Goal: Information Seeking & Learning: Check status

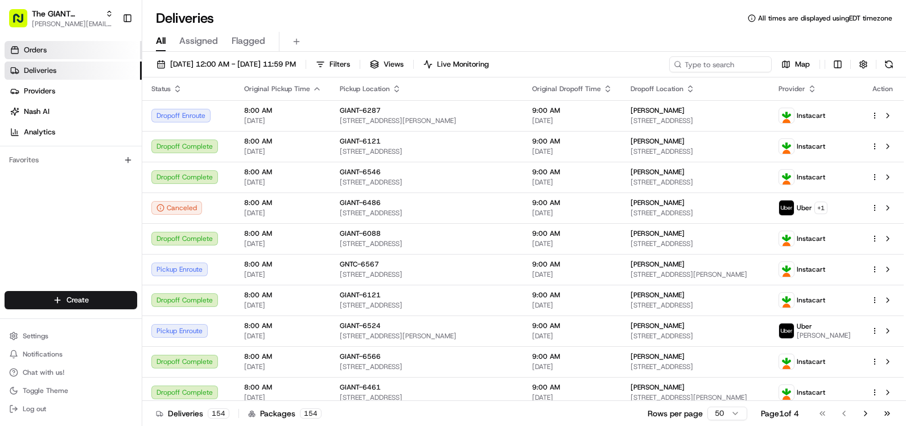
click at [62, 53] on link "Orders" at bounding box center [73, 50] width 137 height 18
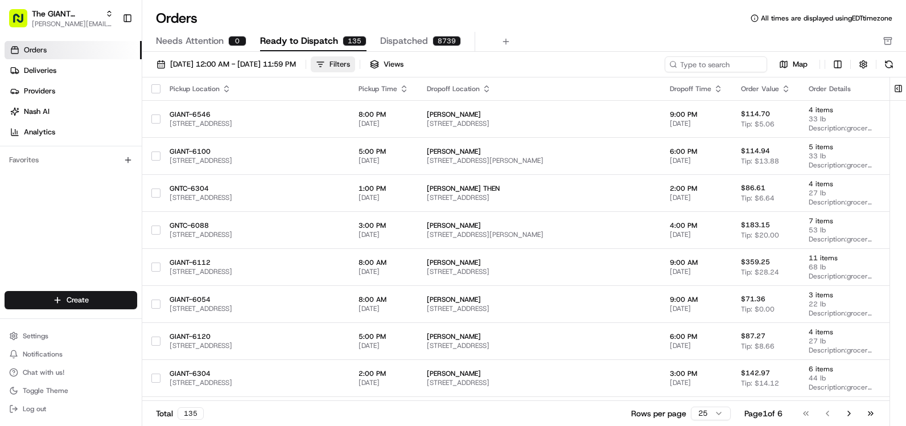
click at [350, 67] on div "Filters" at bounding box center [340, 64] width 20 height 10
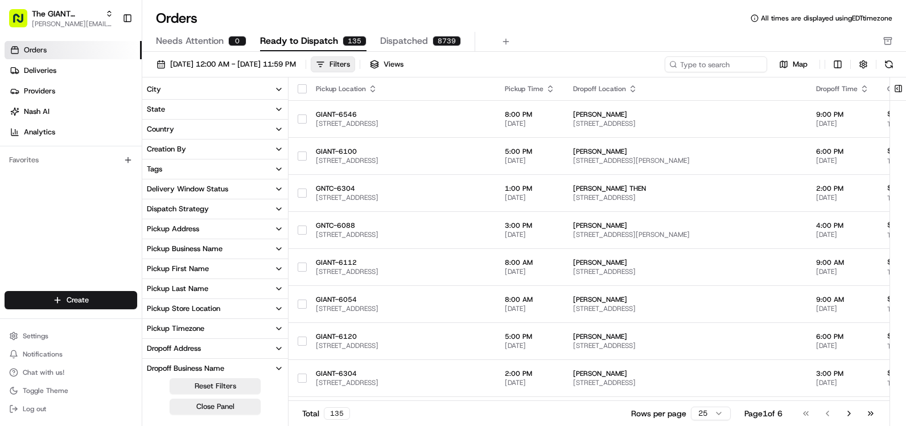
click at [217, 83] on button "City" at bounding box center [215, 89] width 146 height 19
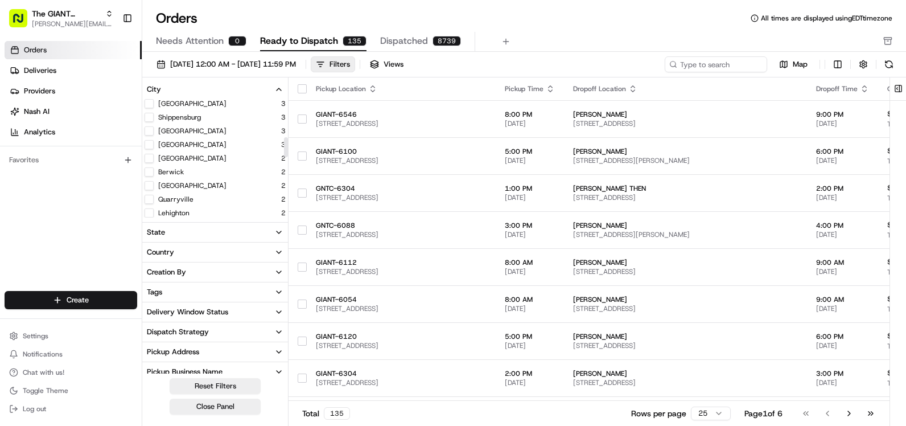
scroll to position [228, 0]
click at [149, 170] on button "Quarryville" at bounding box center [149, 173] width 9 height 9
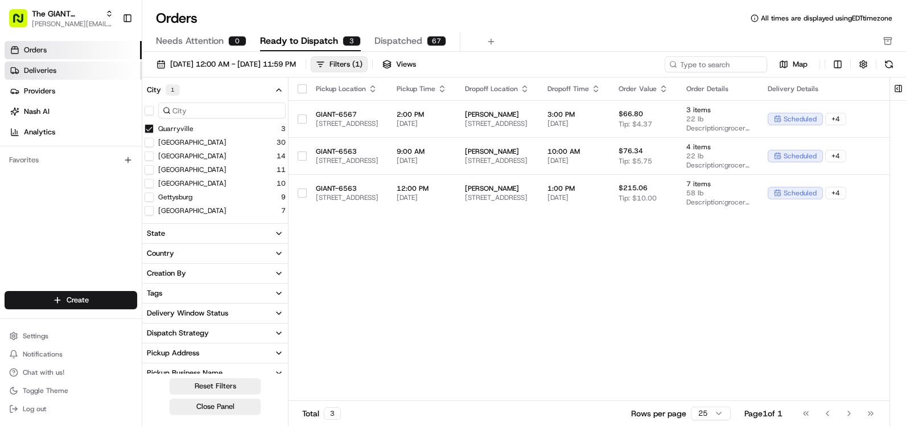
click at [84, 72] on link "Deliveries" at bounding box center [73, 70] width 137 height 18
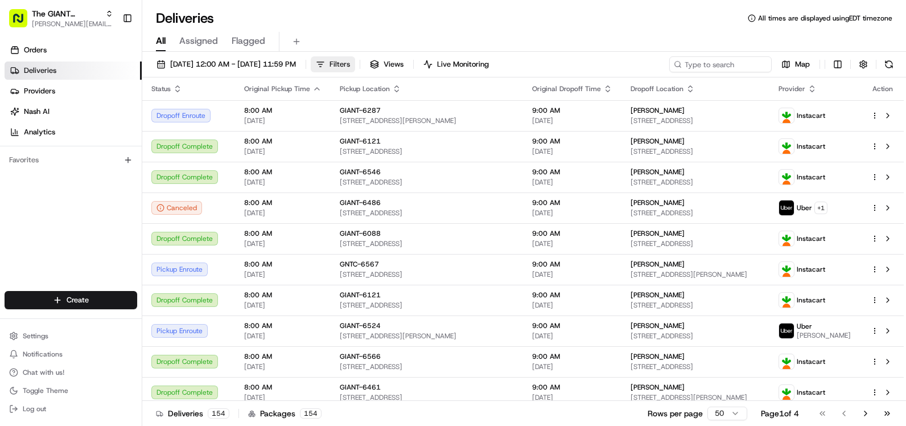
click at [355, 68] on button "Filters" at bounding box center [333, 64] width 44 height 16
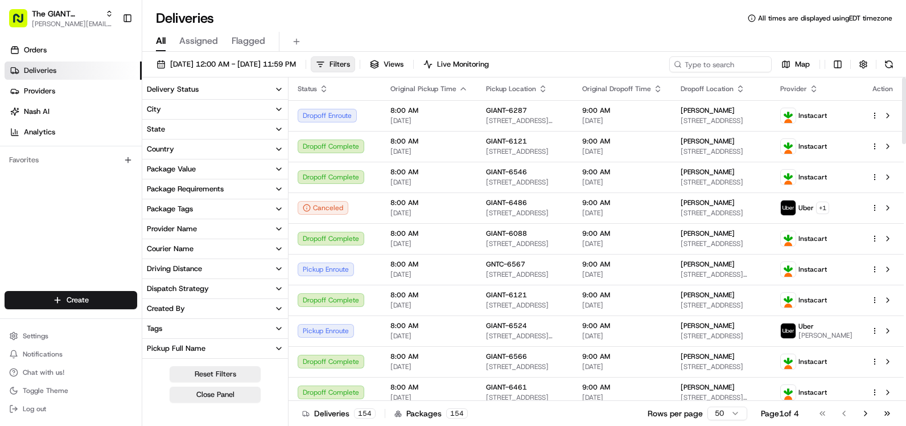
click at [220, 104] on button "City" at bounding box center [215, 109] width 146 height 19
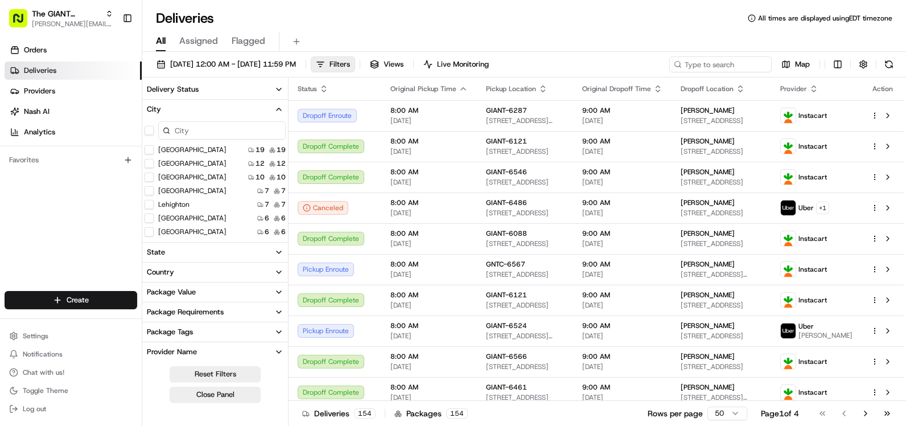
click at [217, 126] on input at bounding box center [222, 130] width 128 height 18
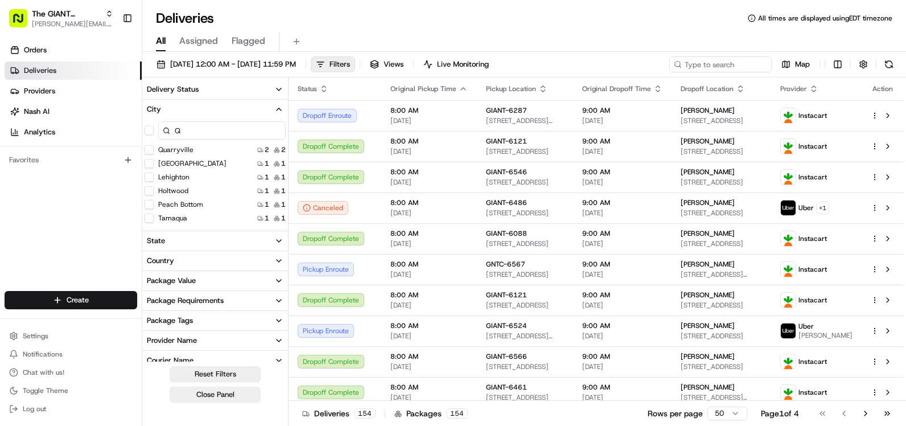
type input "Q"
click at [194, 150] on div "Quarryville 2 2" at bounding box center [215, 149] width 146 height 11
click at [149, 151] on button "Quarryville" at bounding box center [149, 149] width 9 height 9
